Goal: Task Accomplishment & Management: Manage account settings

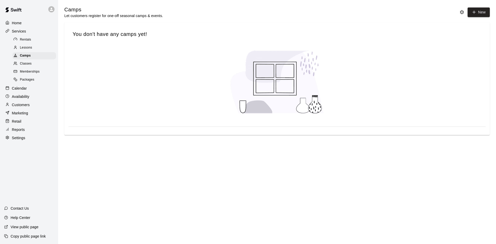
drag, startPoint x: 28, startPoint y: 13, endPoint x: 20, endPoint y: 16, distance: 8.6
click at [28, 12] on div at bounding box center [29, 9] width 58 height 19
click at [31, 63] on span "Classes" at bounding box center [26, 63] width 12 height 5
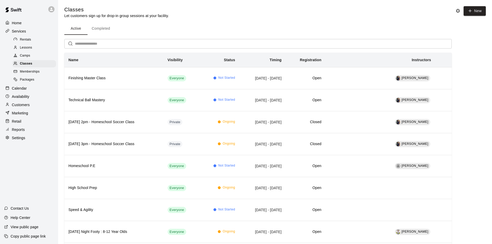
click at [27, 90] on p "Calendar" at bounding box center [19, 88] width 15 height 5
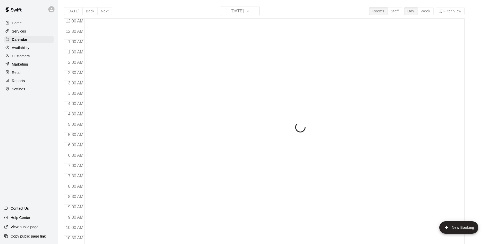
scroll to position [265, 0]
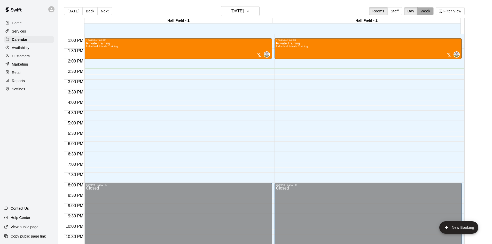
click at [422, 12] on button "Week" at bounding box center [425, 11] width 16 height 8
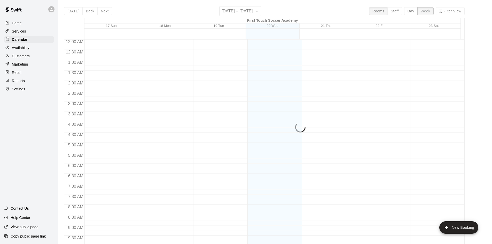
scroll to position [286, 0]
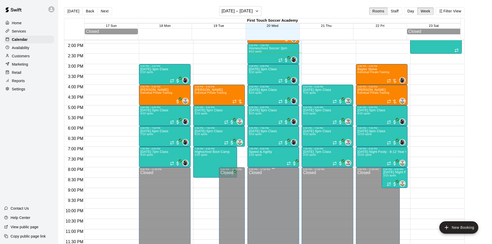
click at [262, 173] on div "Closed" at bounding box center [273, 211] width 49 height 81
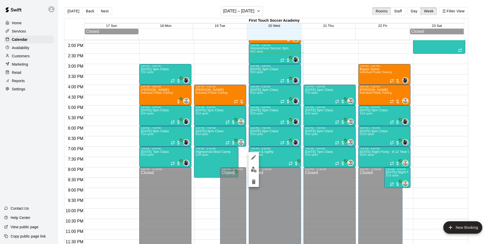
click at [275, 183] on div at bounding box center [248, 122] width 496 height 244
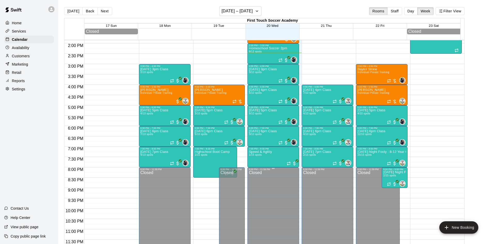
click at [279, 175] on div "Closed" at bounding box center [273, 211] width 49 height 81
click at [271, 171] on div "8:00 PM – 11:59 PM" at bounding box center [273, 169] width 49 height 3
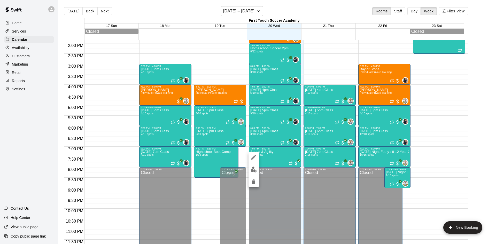
click at [291, 195] on div at bounding box center [248, 122] width 496 height 244
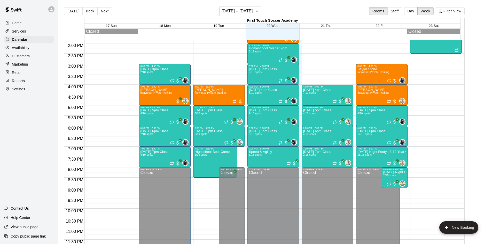
click at [26, 33] on p "Services" at bounding box center [19, 31] width 14 height 5
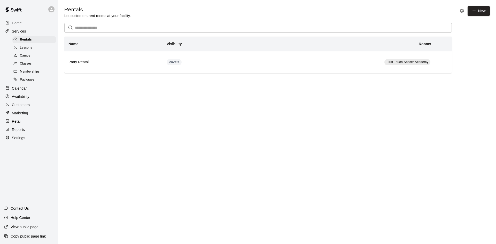
click at [30, 63] on span "Classes" at bounding box center [26, 63] width 12 height 5
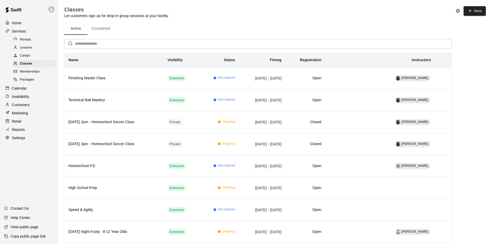
click at [336, 44] on input "text" at bounding box center [263, 44] width 377 height 10
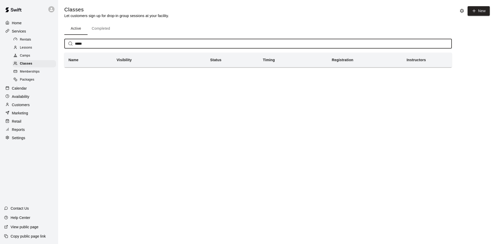
type input "*****"
click at [99, 30] on button "Completed" at bounding box center [101, 28] width 27 height 12
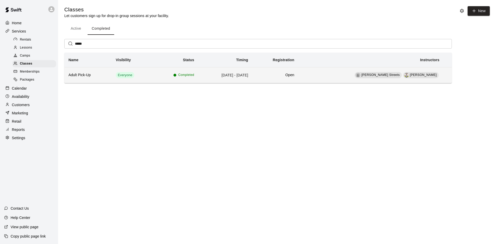
click at [95, 77] on h6 "Adult Pick-Up" at bounding box center [87, 75] width 39 height 6
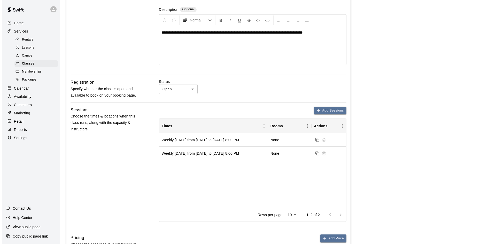
scroll to position [77, 0]
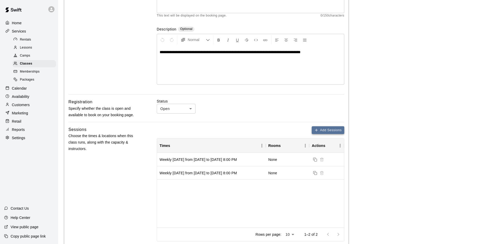
click at [330, 129] on button "Add Sessions" at bounding box center [328, 130] width 33 height 8
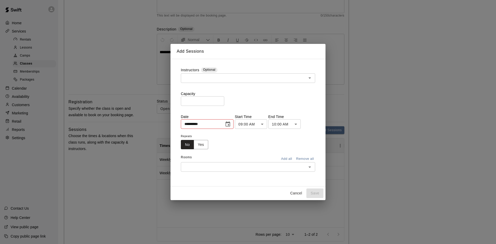
click at [227, 79] on input "text" at bounding box center [243, 78] width 123 height 6
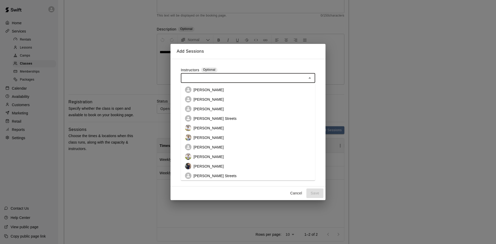
click at [218, 120] on li "[PERSON_NAME] Streets" at bounding box center [248, 119] width 134 height 10
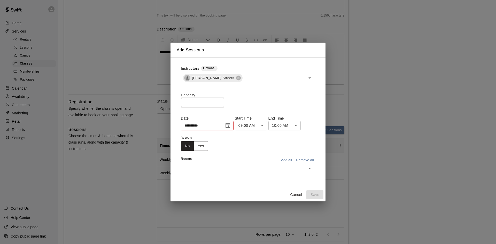
click at [206, 100] on input "*" at bounding box center [202, 103] width 43 height 10
type input "**"
click at [263, 103] on div "Capacity ** ​" at bounding box center [248, 99] width 134 height 15
click at [231, 128] on icon "Choose date, selected date is Aug 19, 2025" at bounding box center [228, 125] width 6 height 6
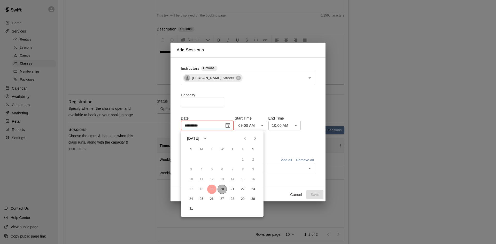
click at [220, 191] on button "20" at bounding box center [221, 189] width 9 height 9
type input "**********"
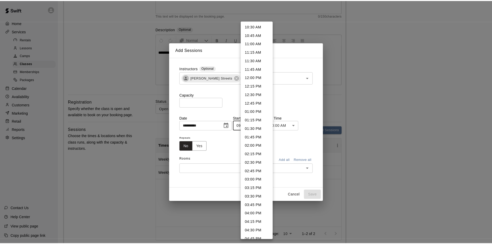
scroll to position [539, 0]
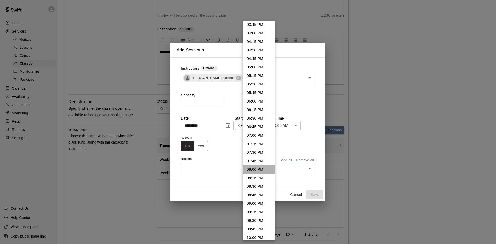
click at [262, 166] on li "08:00 PM" at bounding box center [258, 169] width 32 height 9
type input "********"
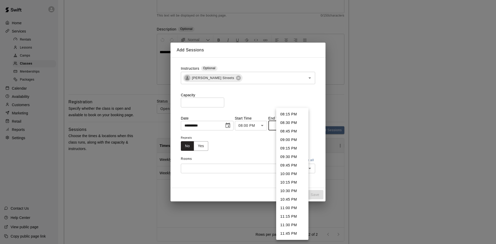
click at [293, 155] on li "09:30 PM" at bounding box center [292, 157] width 32 height 9
type input "********"
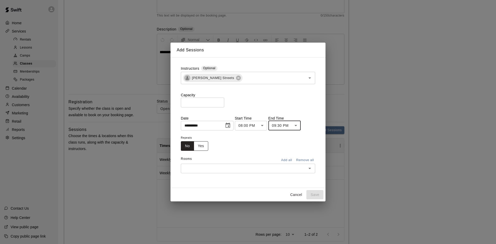
click at [196, 143] on button "Yes" at bounding box center [201, 146] width 14 height 10
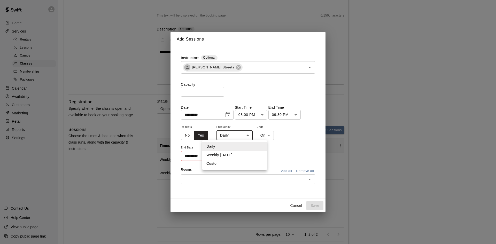
click at [236, 154] on li "Weekly [DATE]" at bounding box center [234, 155] width 65 height 9
type input "******"
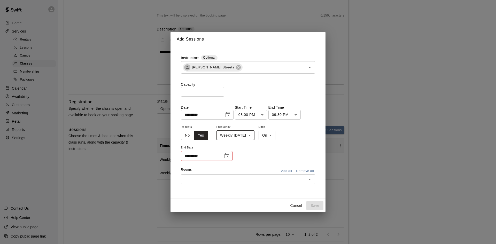
click at [227, 154] on icon "Choose date" at bounding box center [226, 155] width 5 height 5
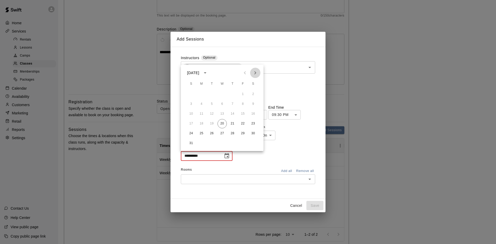
click at [257, 73] on icon "Next month" at bounding box center [255, 73] width 6 height 6
click at [221, 114] on button "17" at bounding box center [221, 113] width 9 height 9
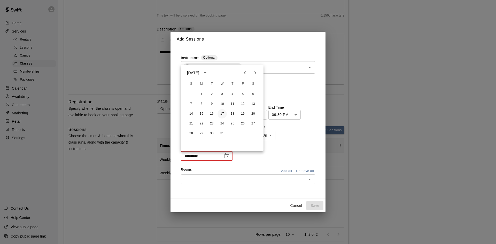
type input "**********"
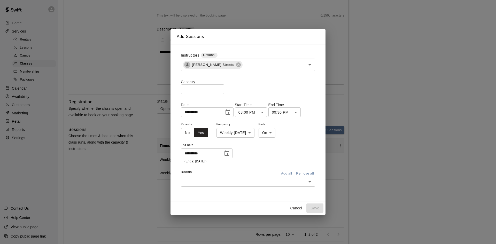
click at [201, 183] on input "text" at bounding box center [243, 181] width 123 height 6
click at [203, 169] on li "Half Field - 1" at bounding box center [248, 171] width 134 height 9
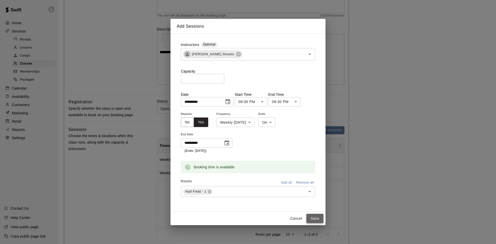
click at [318, 221] on button "Save" at bounding box center [314, 219] width 17 height 10
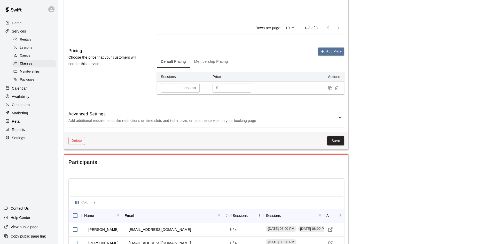
scroll to position [310, 0]
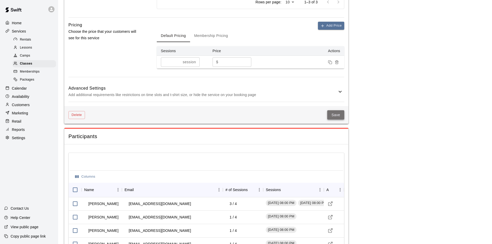
click at [335, 117] on button "Save" at bounding box center [335, 115] width 17 height 10
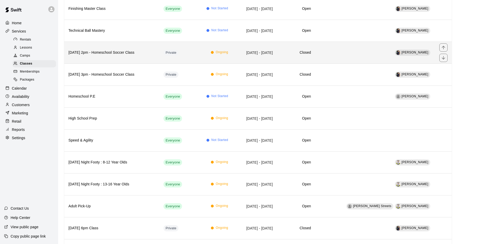
scroll to position [77, 0]
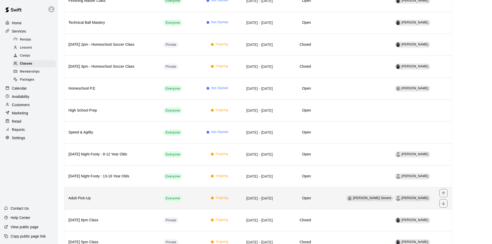
click at [128, 191] on th "Adult Pick-Up" at bounding box center [111, 198] width 95 height 22
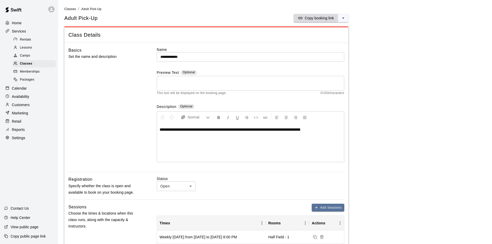
click at [314, 19] on p "Copy booking link" at bounding box center [319, 17] width 29 height 5
click at [20, 91] on p "Calendar" at bounding box center [19, 88] width 15 height 5
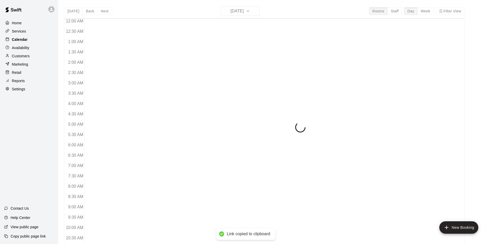
scroll to position [265, 0]
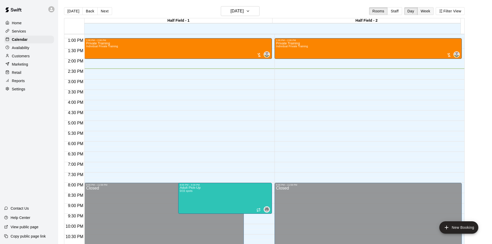
click at [428, 13] on button "Week" at bounding box center [425, 11] width 16 height 8
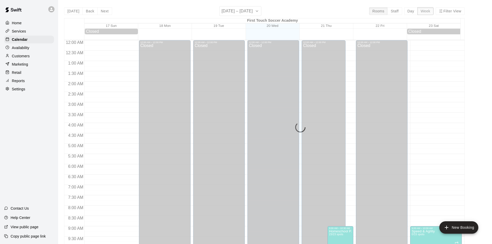
scroll to position [288, 0]
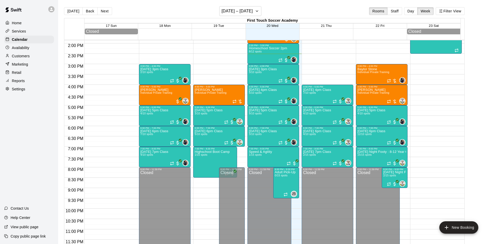
click at [21, 57] on p "Customers" at bounding box center [21, 55] width 18 height 5
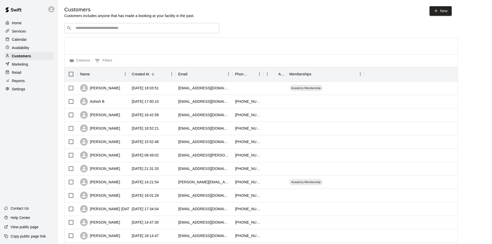
click at [176, 33] on div "​ ​" at bounding box center [141, 28] width 155 height 10
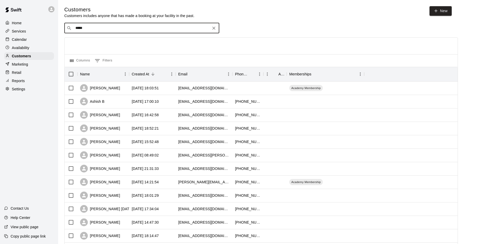
type input "******"
click at [110, 42] on div "[PERSON_NAME] [DATE] [EMAIL_ADDRESS][DOMAIN_NAME]" at bounding box center [107, 42] width 56 height 11
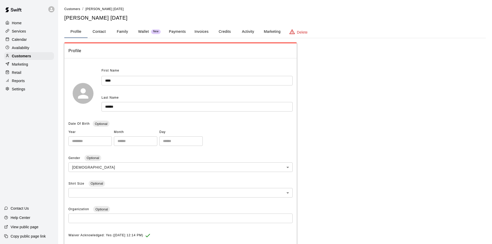
click at [124, 28] on button "Family" at bounding box center [122, 32] width 23 height 12
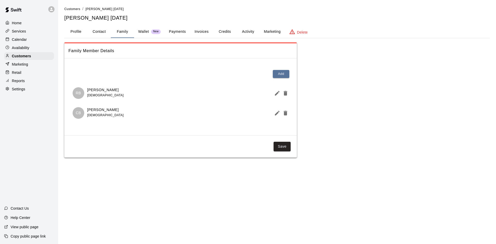
click at [19, 40] on p "Calendar" at bounding box center [19, 39] width 15 height 5
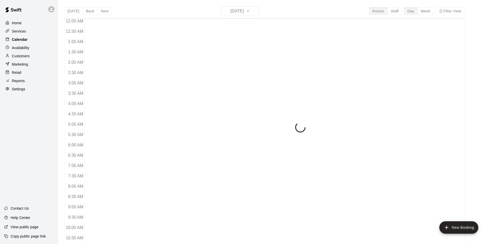
scroll to position [265, 0]
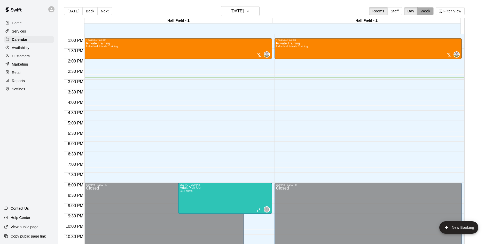
click at [432, 10] on button "Week" at bounding box center [425, 11] width 16 height 8
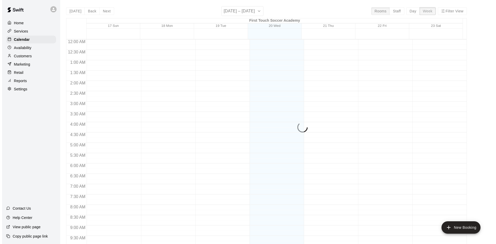
scroll to position [286, 0]
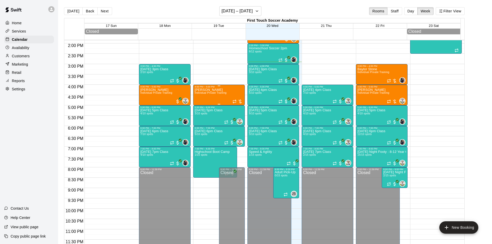
click at [218, 100] on div "[PERSON_NAME] Individual Private Training" at bounding box center [211, 210] width 32 height 244
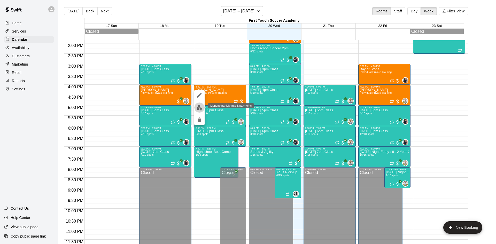
click at [199, 107] on img "edit" at bounding box center [200, 108] width 6 height 6
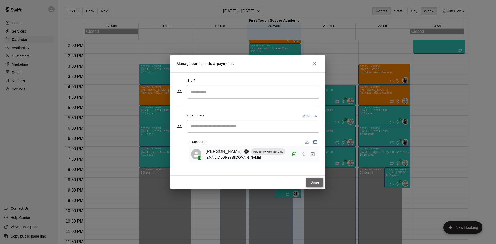
click at [311, 179] on button "Done" at bounding box center [314, 183] width 17 height 10
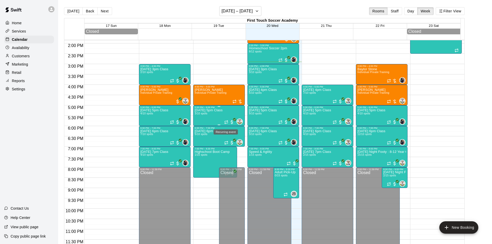
click at [224, 121] on div at bounding box center [229, 122] width 10 height 5
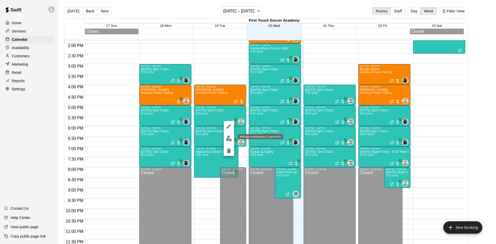
click at [227, 137] on img "edit" at bounding box center [229, 139] width 6 height 6
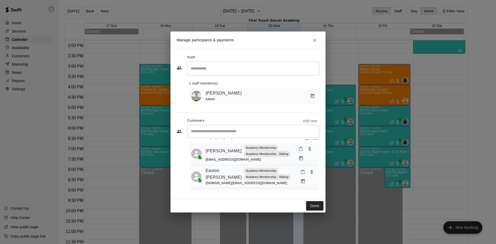
scroll to position [0, 0]
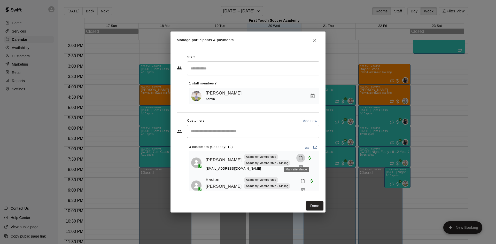
click at [298, 157] on icon "Mark attendance" at bounding box center [300, 158] width 5 height 5
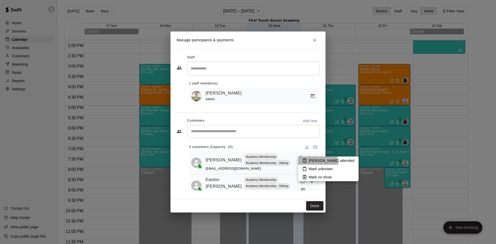
click at [307, 163] on li "[PERSON_NAME] attended" at bounding box center [328, 160] width 60 height 8
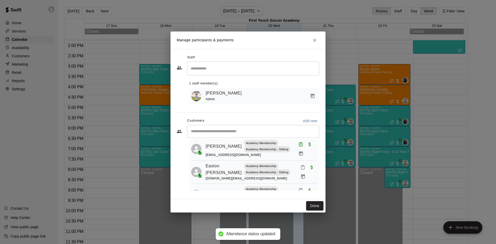
scroll to position [26, 0]
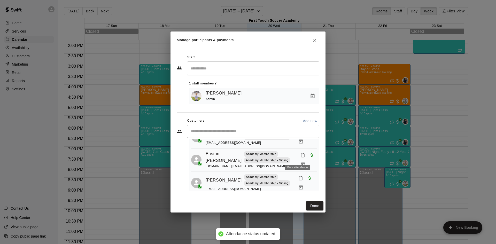
click at [300, 158] on icon "Mark attendance" at bounding box center [302, 155] width 5 height 5
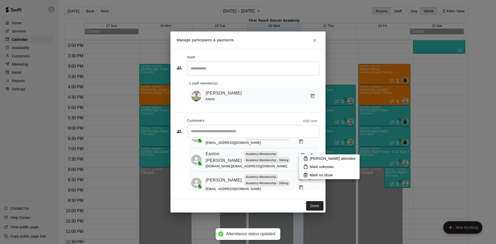
click at [309, 158] on li "[PERSON_NAME] attended" at bounding box center [329, 158] width 60 height 8
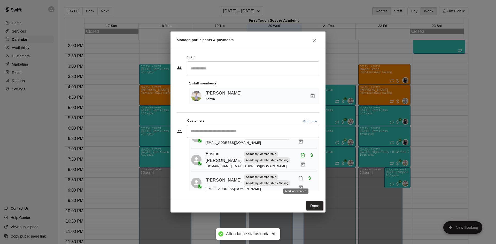
click at [298, 178] on icon "Mark attendance" at bounding box center [300, 178] width 5 height 5
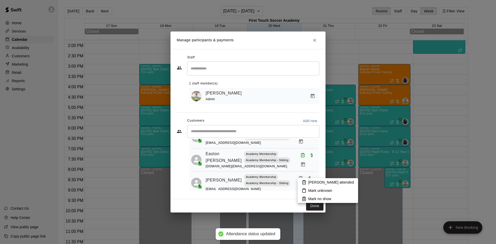
click at [315, 181] on p "[PERSON_NAME] attended" at bounding box center [331, 182] width 46 height 5
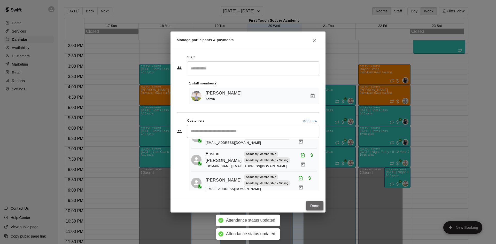
click at [317, 205] on button "Done" at bounding box center [314, 206] width 17 height 10
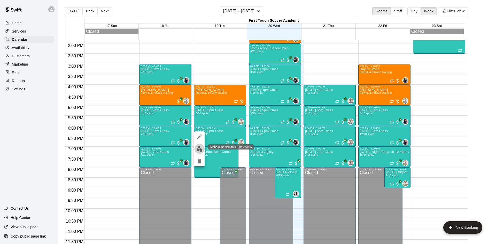
click at [200, 153] on button "edit" at bounding box center [199, 149] width 10 height 10
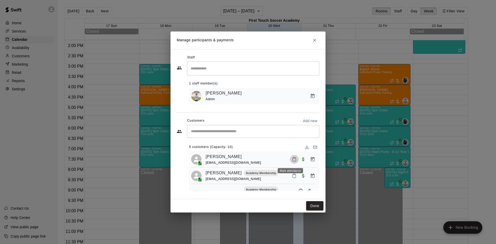
click at [293, 160] on button "Mark attendance" at bounding box center [294, 159] width 9 height 9
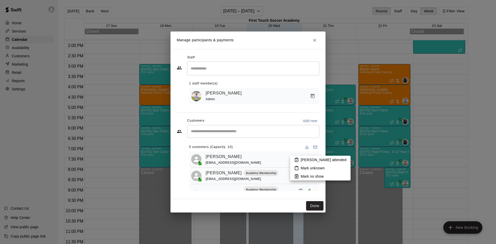
click at [314, 159] on p "[PERSON_NAME] attended" at bounding box center [324, 159] width 46 height 5
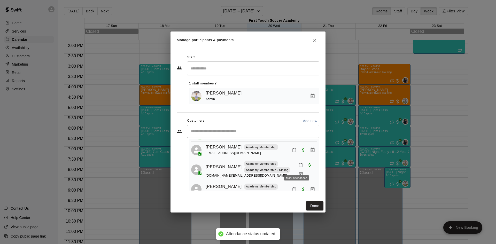
click at [299, 167] on icon "Mark attendance" at bounding box center [300, 165] width 3 height 4
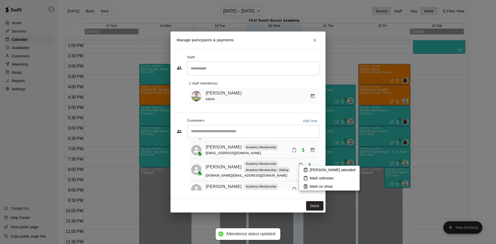
click at [317, 173] on p "[PERSON_NAME] attended" at bounding box center [333, 169] width 46 height 5
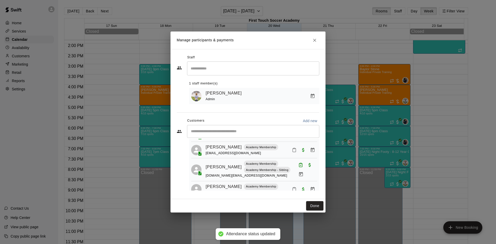
click at [292, 152] on icon "Mark attendance" at bounding box center [294, 150] width 5 height 5
click at [304, 169] on p "Mark no show" at bounding box center [314, 169] width 23 height 5
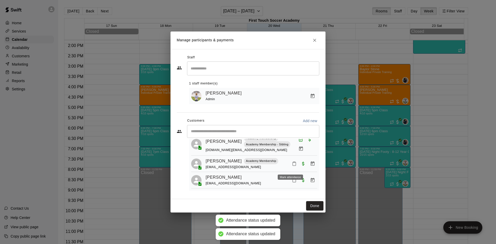
click at [292, 164] on icon "Mark attendance" at bounding box center [294, 163] width 5 height 5
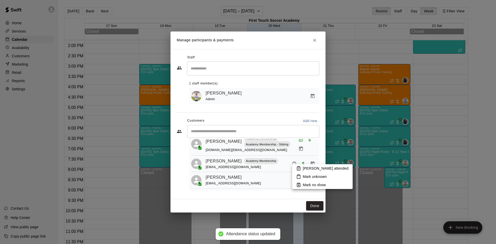
click at [303, 169] on p "[PERSON_NAME] attended" at bounding box center [326, 168] width 46 height 5
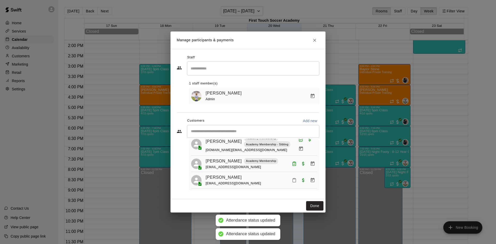
scroll to position [55, 0]
click at [293, 181] on icon "Mark attendance" at bounding box center [294, 181] width 3 height 4
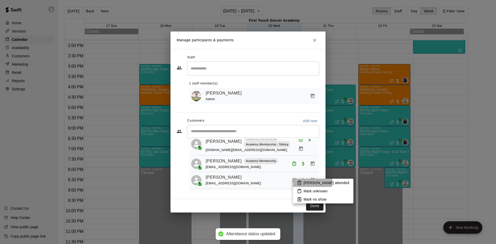
click at [300, 181] on rect at bounding box center [300, 181] width 2 height 1
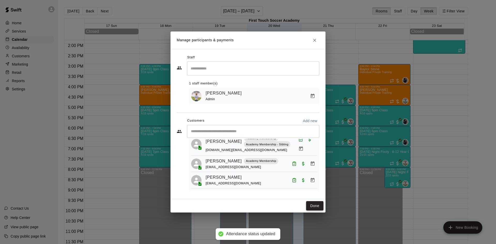
click at [312, 203] on button "Done" at bounding box center [314, 206] width 17 height 10
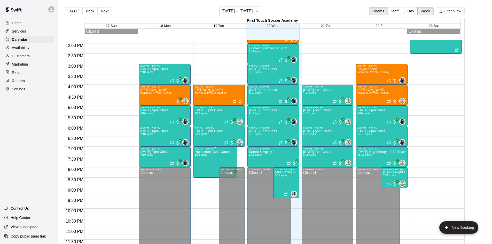
click at [212, 152] on p "Highschool Boot Camp" at bounding box center [212, 152] width 35 height 0
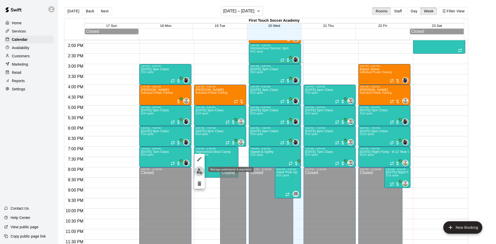
click at [199, 168] on button "edit" at bounding box center [199, 171] width 10 height 10
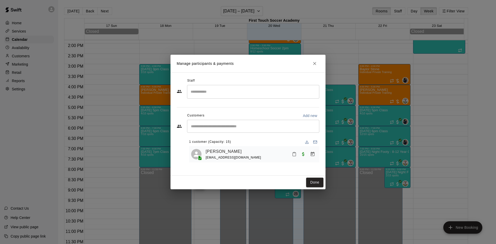
click at [292, 155] on icon "Mark attendance" at bounding box center [294, 154] width 5 height 5
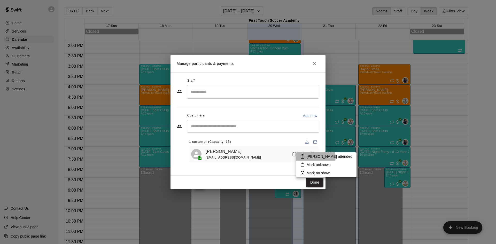
click at [311, 157] on p "[PERSON_NAME] attended" at bounding box center [330, 156] width 46 height 5
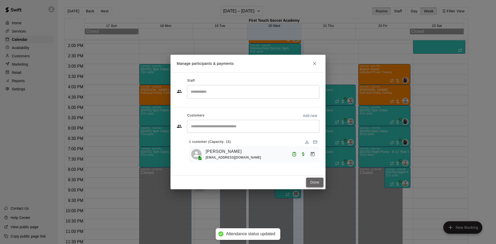
click at [310, 182] on button "Done" at bounding box center [314, 183] width 17 height 10
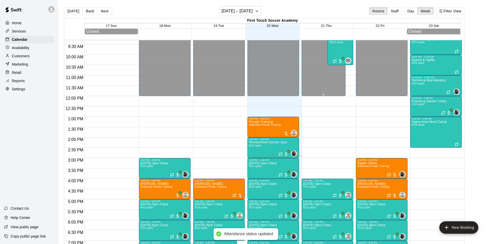
scroll to position [183, 0]
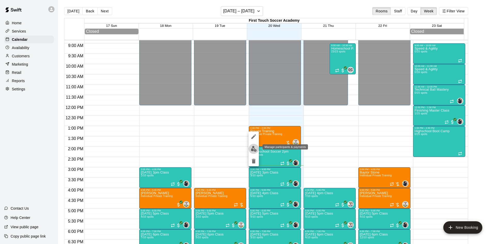
click at [251, 147] on img "edit" at bounding box center [254, 149] width 6 height 6
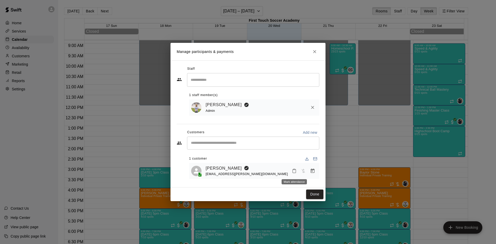
click at [295, 170] on icon "Mark attendance" at bounding box center [294, 171] width 3 height 4
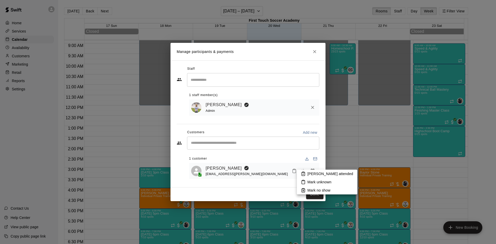
click at [319, 176] on p "[PERSON_NAME] attended" at bounding box center [330, 173] width 46 height 5
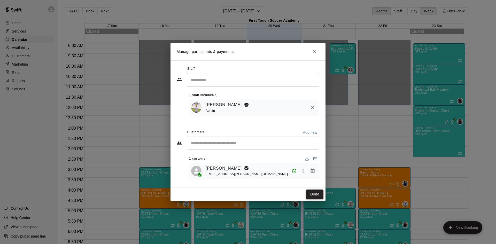
click at [319, 195] on button "Done" at bounding box center [314, 195] width 17 height 10
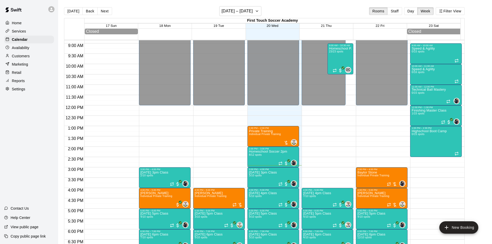
click at [18, 30] on p "Services" at bounding box center [19, 31] width 14 height 5
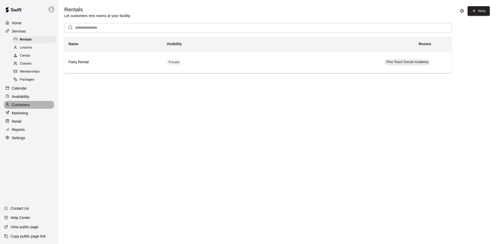
click at [20, 107] on p "Customers" at bounding box center [21, 104] width 18 height 5
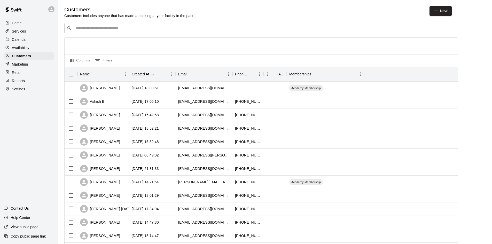
click at [117, 32] on div "​ ​" at bounding box center [141, 28] width 155 height 10
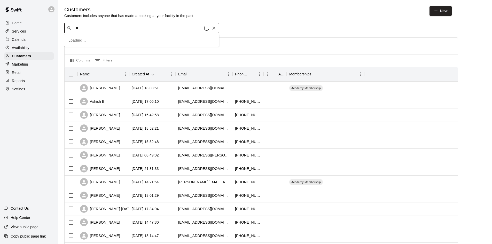
type input "***"
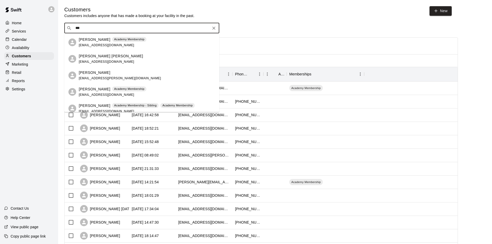
click at [100, 72] on p "[PERSON_NAME]" at bounding box center [95, 72] width 32 height 5
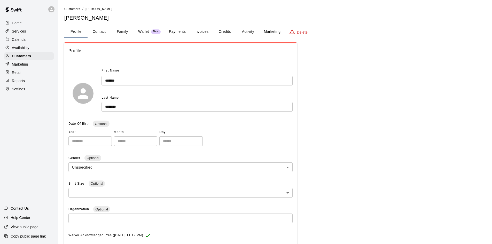
click at [247, 29] on button "Activity" at bounding box center [247, 32] width 23 height 12
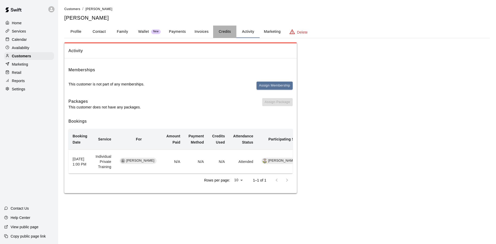
click at [222, 30] on button "Credits" at bounding box center [224, 32] width 23 height 12
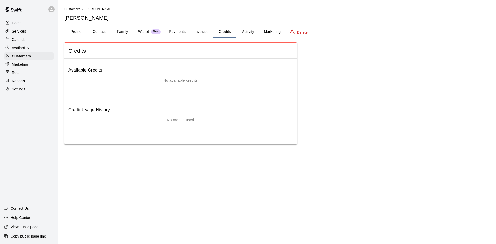
click at [197, 30] on button "Invoices" at bounding box center [201, 32] width 23 height 12
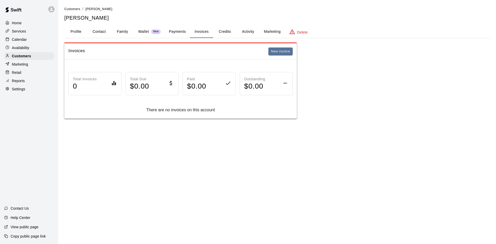
click at [173, 29] on button "Payments" at bounding box center [177, 32] width 25 height 12
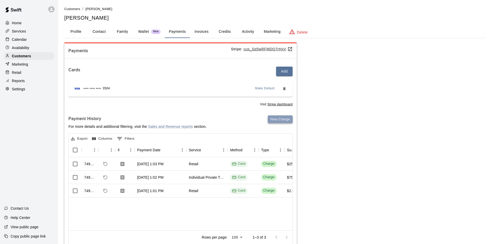
click at [274, 120] on button "New Charge" at bounding box center [280, 119] width 25 height 8
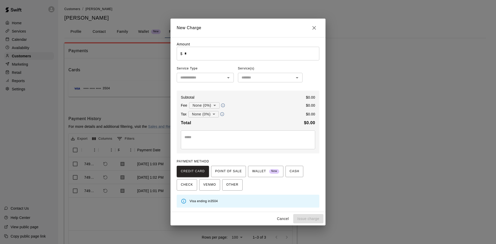
click at [214, 60] on input "*" at bounding box center [251, 54] width 135 height 14
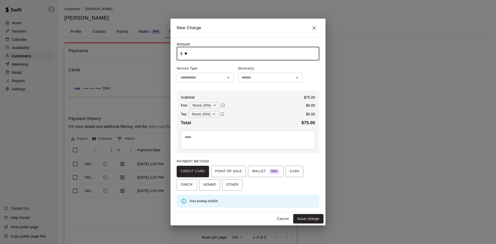
type input "*****"
click at [201, 77] on input "text" at bounding box center [200, 77] width 45 height 6
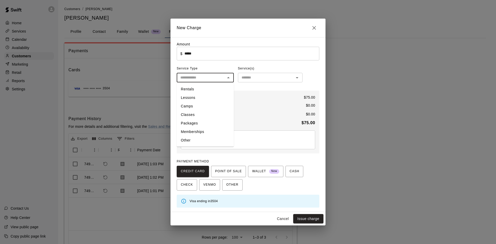
click at [194, 97] on li "Lessons" at bounding box center [205, 97] width 57 height 9
type input "*******"
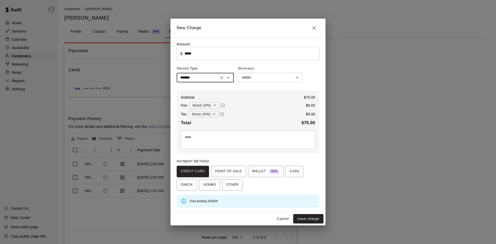
click at [269, 77] on input "text" at bounding box center [265, 77] width 53 height 6
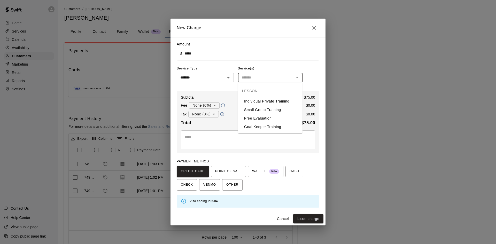
click at [261, 102] on li "Individual Private Training" at bounding box center [270, 101] width 65 height 9
type input "**********"
click at [307, 219] on button "Issue charge" at bounding box center [308, 219] width 30 height 10
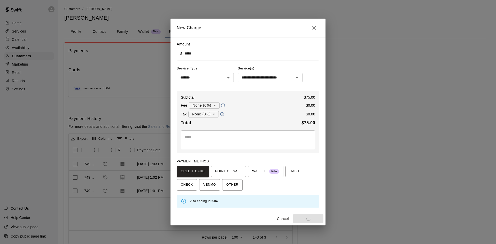
type input "*"
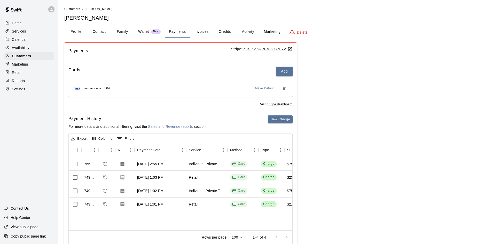
click at [30, 38] on div "Calendar" at bounding box center [29, 40] width 50 height 8
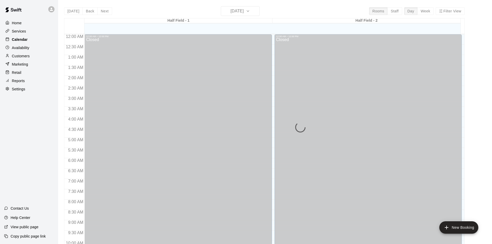
scroll to position [265, 0]
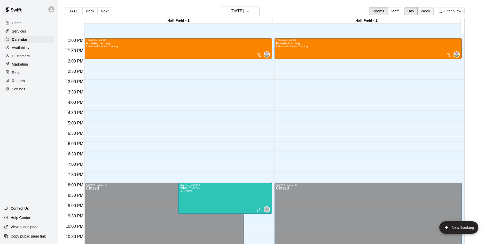
click at [431, 9] on button "Week" at bounding box center [425, 11] width 16 height 8
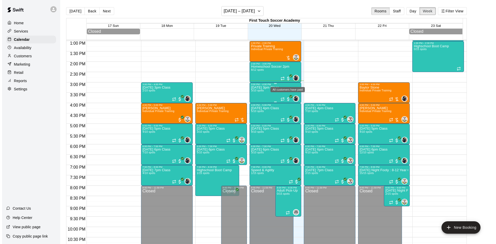
scroll to position [262, 0]
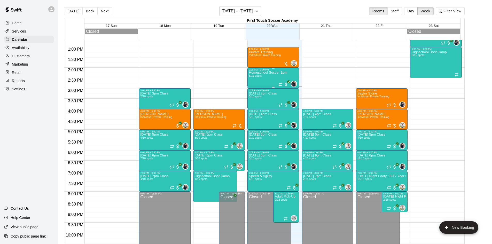
click at [261, 71] on div "2:00 PM – 3:00 PM" at bounding box center [273, 69] width 49 height 3
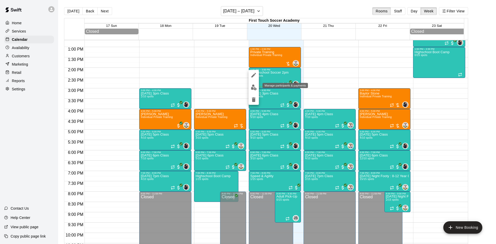
click at [252, 87] on img "edit" at bounding box center [254, 87] width 6 height 6
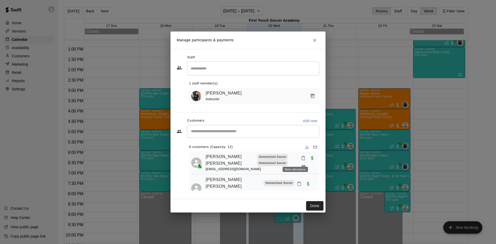
click at [301, 160] on icon "Mark attendance" at bounding box center [303, 158] width 5 height 5
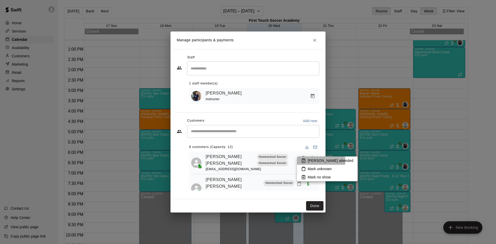
click at [321, 161] on p "[PERSON_NAME] attended" at bounding box center [331, 160] width 46 height 5
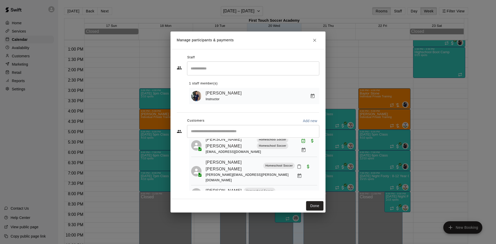
scroll to position [26, 0]
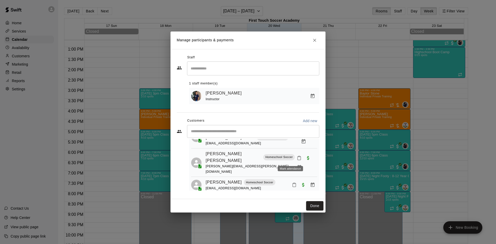
click at [295, 156] on button "Mark attendance" at bounding box center [299, 158] width 9 height 9
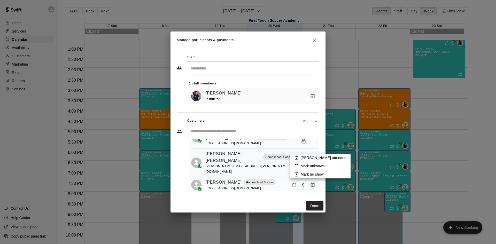
click at [300, 159] on li "[PERSON_NAME] attended" at bounding box center [320, 158] width 60 height 8
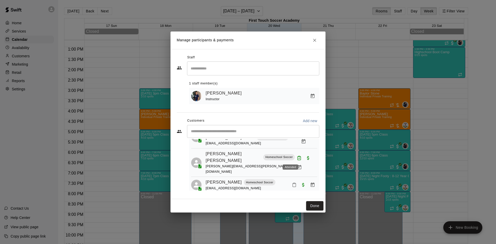
scroll to position [52, 0]
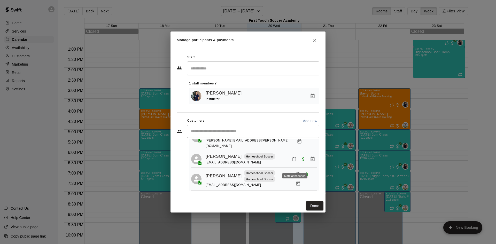
click at [297, 172] on rect "Mark attendance" at bounding box center [298, 172] width 2 height 1
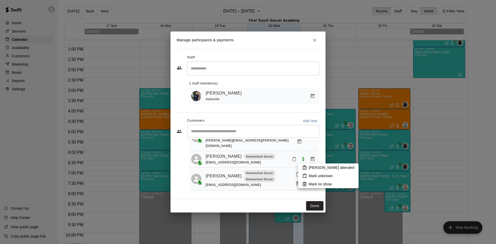
click at [310, 168] on p "[PERSON_NAME] attended" at bounding box center [332, 167] width 46 height 5
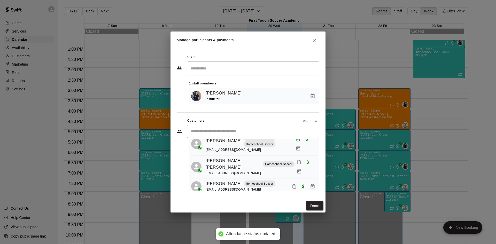
scroll to position [77, 0]
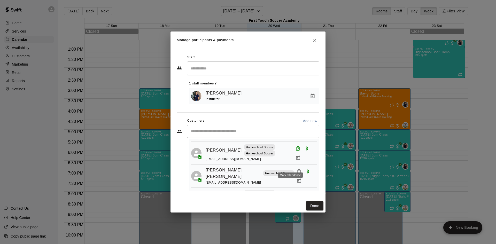
click at [296, 169] on icon "Mark attendance" at bounding box center [298, 171] width 5 height 5
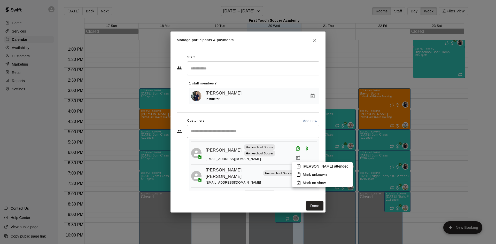
click at [301, 167] on li "[PERSON_NAME] attended" at bounding box center [322, 166] width 60 height 8
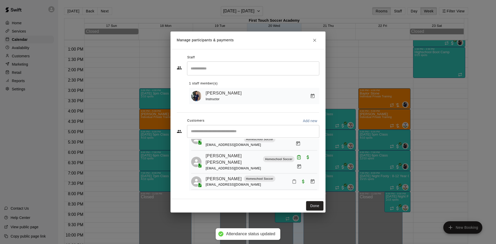
scroll to position [103, 0]
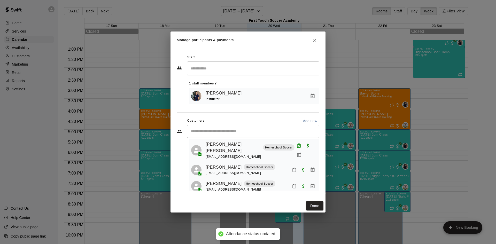
click at [292, 168] on icon "Mark attendance" at bounding box center [294, 170] width 5 height 5
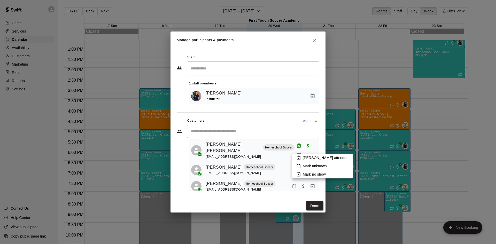
click at [300, 157] on icon at bounding box center [298, 157] width 5 height 5
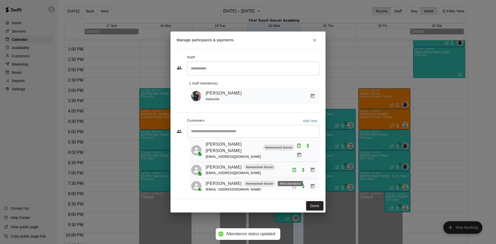
click at [290, 182] on button "Mark attendance" at bounding box center [294, 186] width 9 height 9
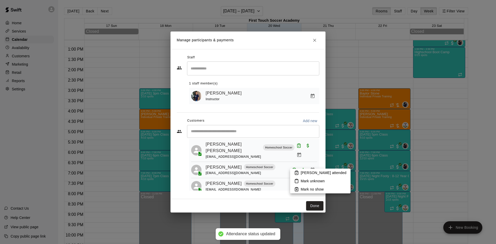
click at [297, 172] on icon at bounding box center [296, 172] width 5 height 5
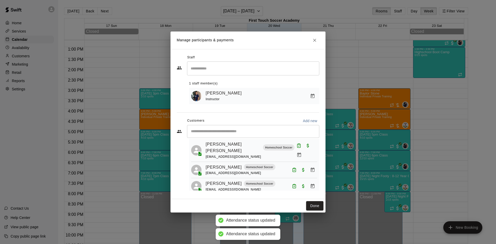
scroll to position [113, 0]
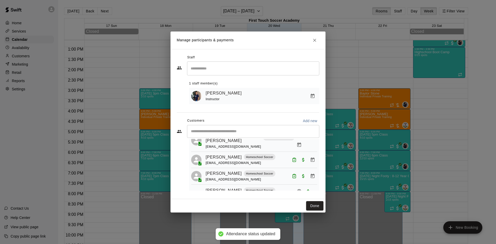
click at [297, 189] on icon "Mark attendance" at bounding box center [299, 191] width 5 height 5
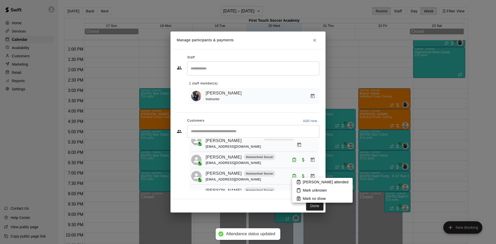
click at [302, 181] on li "[PERSON_NAME] attended" at bounding box center [322, 182] width 60 height 8
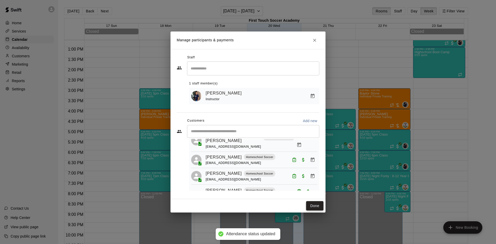
click at [314, 204] on button "Done" at bounding box center [314, 206] width 17 height 10
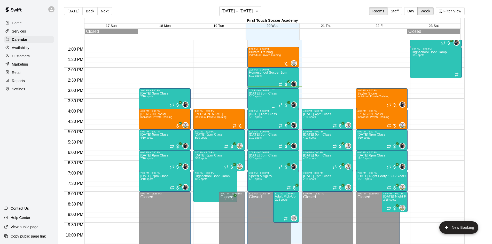
click at [275, 98] on div "[DATE] 3pm Class 3/10 spots" at bounding box center [263, 214] width 28 height 244
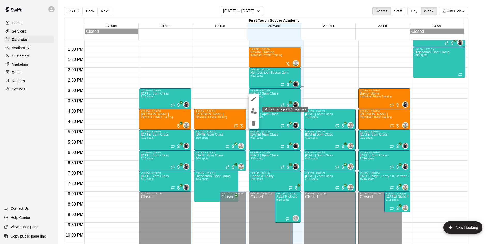
click at [254, 108] on img "edit" at bounding box center [254, 111] width 6 height 6
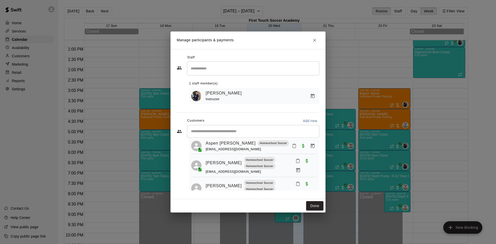
scroll to position [0, 0]
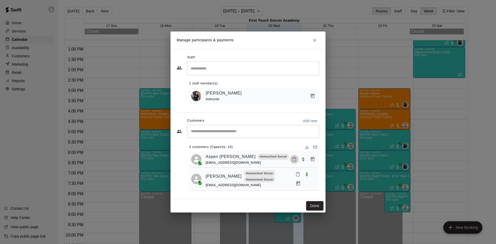
click at [293, 160] on icon "Mark attendance" at bounding box center [294, 160] width 3 height 4
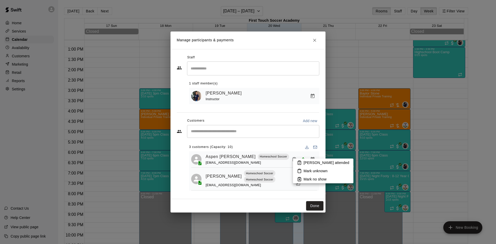
click at [308, 162] on p "[PERSON_NAME] attended" at bounding box center [326, 162] width 46 height 5
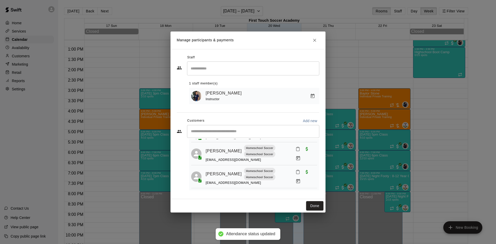
scroll to position [28, 0]
click at [317, 206] on button "Done" at bounding box center [314, 206] width 17 height 10
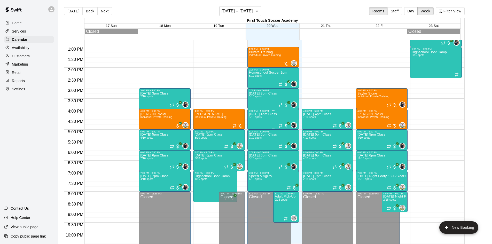
click at [260, 123] on div "[DATE] 4pm Class 5/10 spots" at bounding box center [263, 234] width 28 height 244
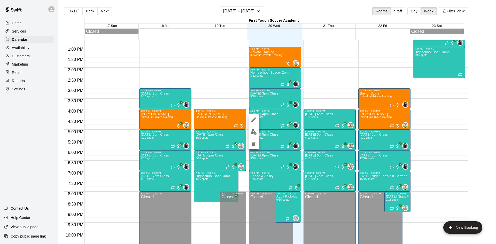
click at [275, 59] on div at bounding box center [248, 122] width 496 height 244
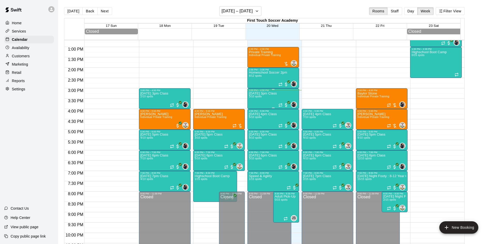
click at [261, 100] on div "[DATE] 3pm Class 3/10 spots" at bounding box center [263, 214] width 28 height 244
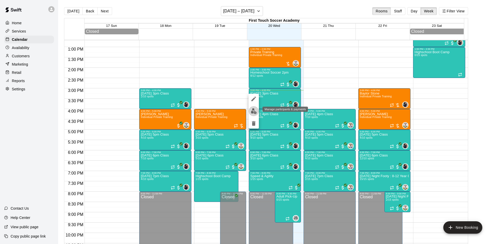
click at [254, 108] on img "edit" at bounding box center [254, 111] width 6 height 6
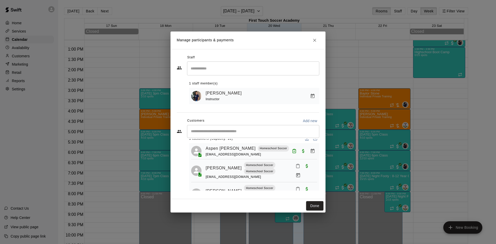
scroll to position [0, 0]
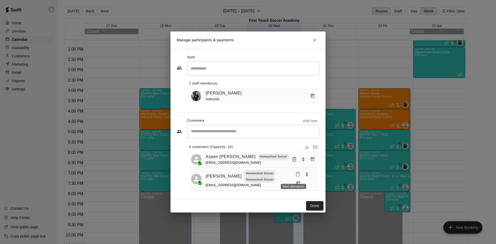
click at [295, 176] on icon "Mark attendance" at bounding box center [297, 174] width 5 height 5
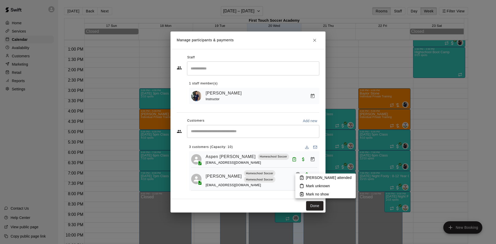
click at [312, 178] on p "[PERSON_NAME] attended" at bounding box center [329, 177] width 46 height 5
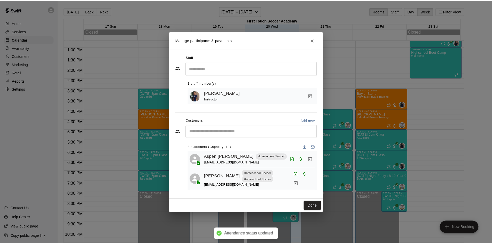
scroll to position [26, 0]
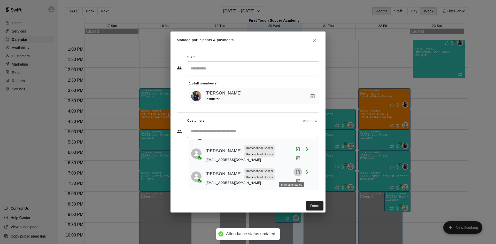
click at [295, 174] on icon "Mark attendance" at bounding box center [297, 172] width 5 height 5
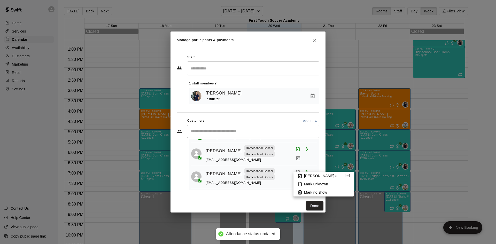
click at [309, 176] on p "[PERSON_NAME] attended" at bounding box center [327, 175] width 46 height 5
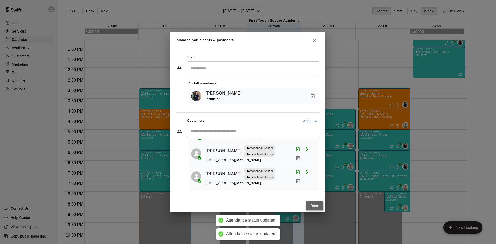
click at [316, 206] on button "Done" at bounding box center [314, 206] width 17 height 10
